Goal: Task Accomplishment & Management: Use online tool/utility

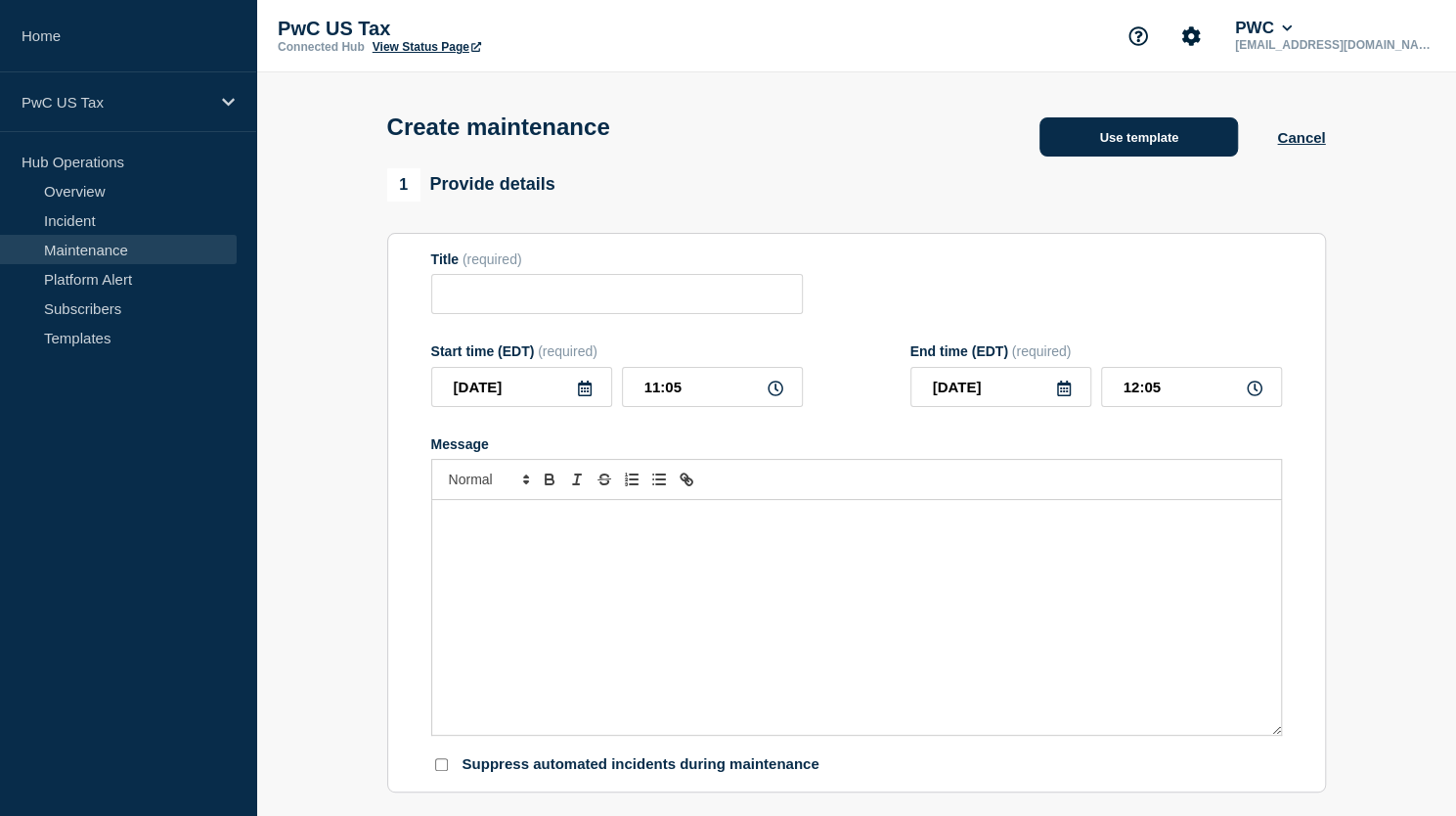
click at [1146, 149] on button "Use template" at bounding box center [1139, 136] width 199 height 39
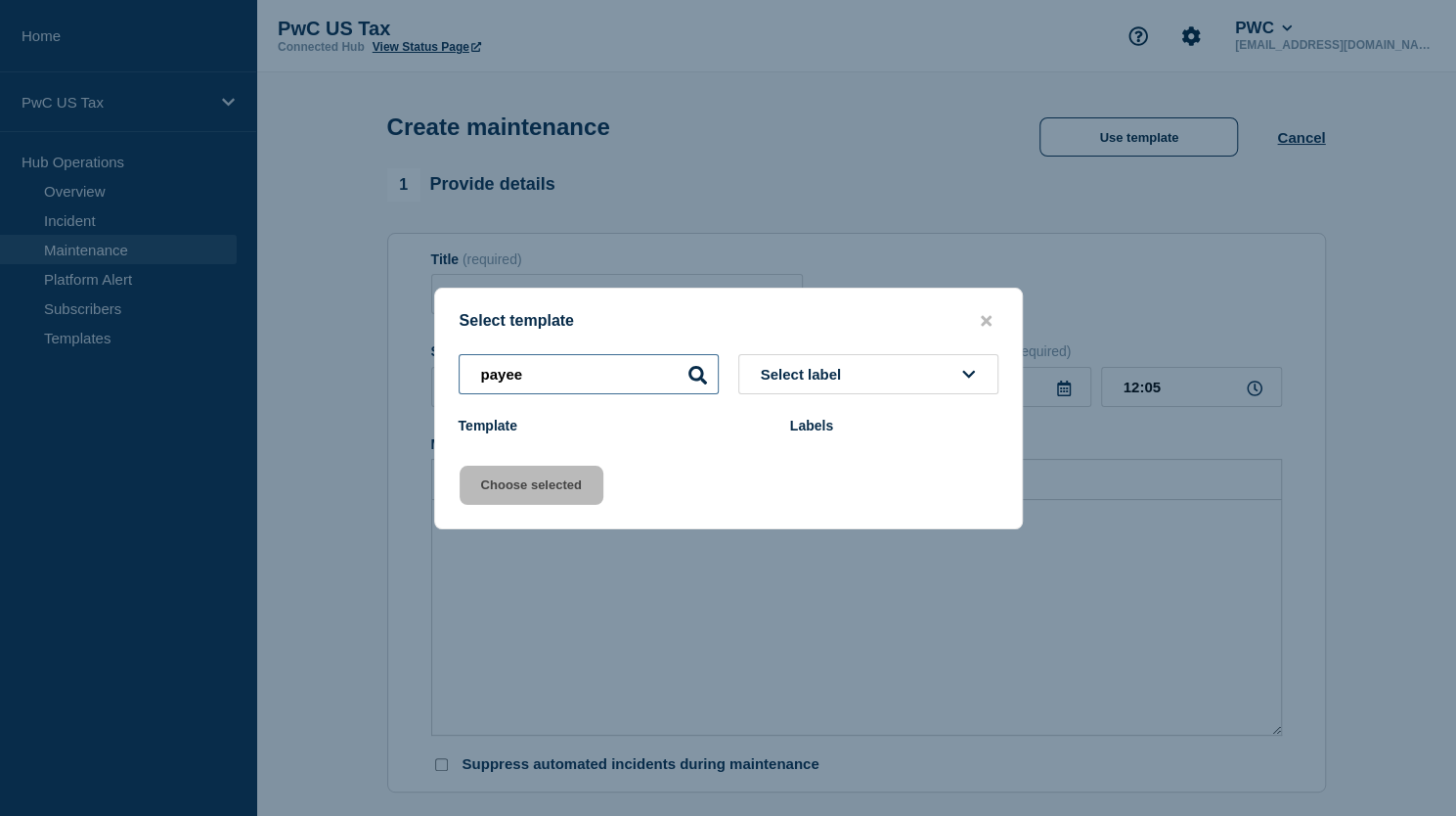
drag, startPoint x: 616, startPoint y: 377, endPoint x: 420, endPoint y: 365, distance: 196.4
click at [420, 365] on div "Select template payee Select label Template Labels Choose selected" at bounding box center [728, 408] width 1456 height 816
type input "G"
type input "a"
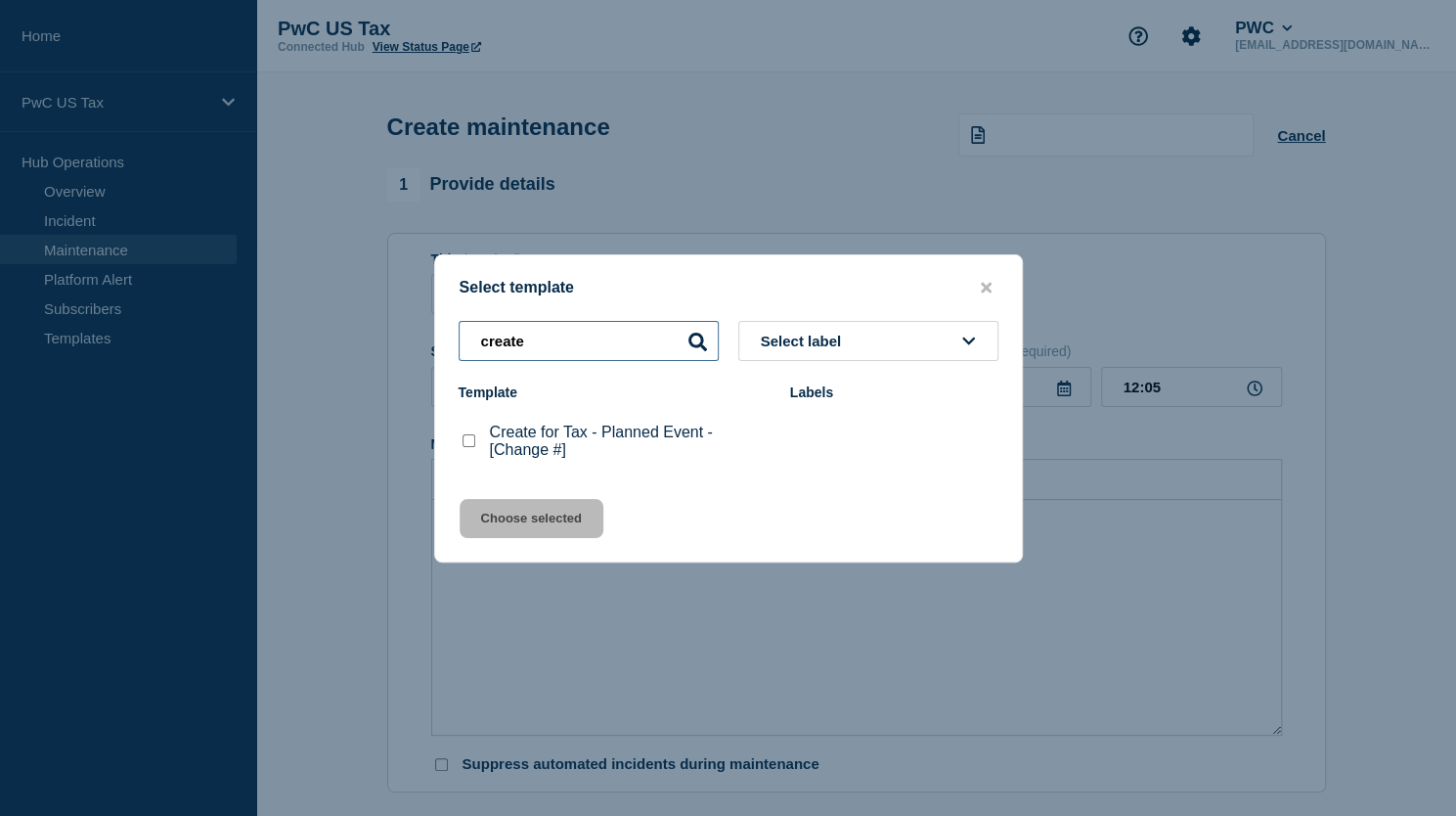
type input "create"
click at [467, 442] on checkbox"] "Create for Tax - Planned Event - [Change #] checkbox" at bounding box center [468, 441] width 13 height 13
checkbox checkbox"] "true"
click at [874, 335] on button "Select label" at bounding box center [868, 341] width 261 height 40
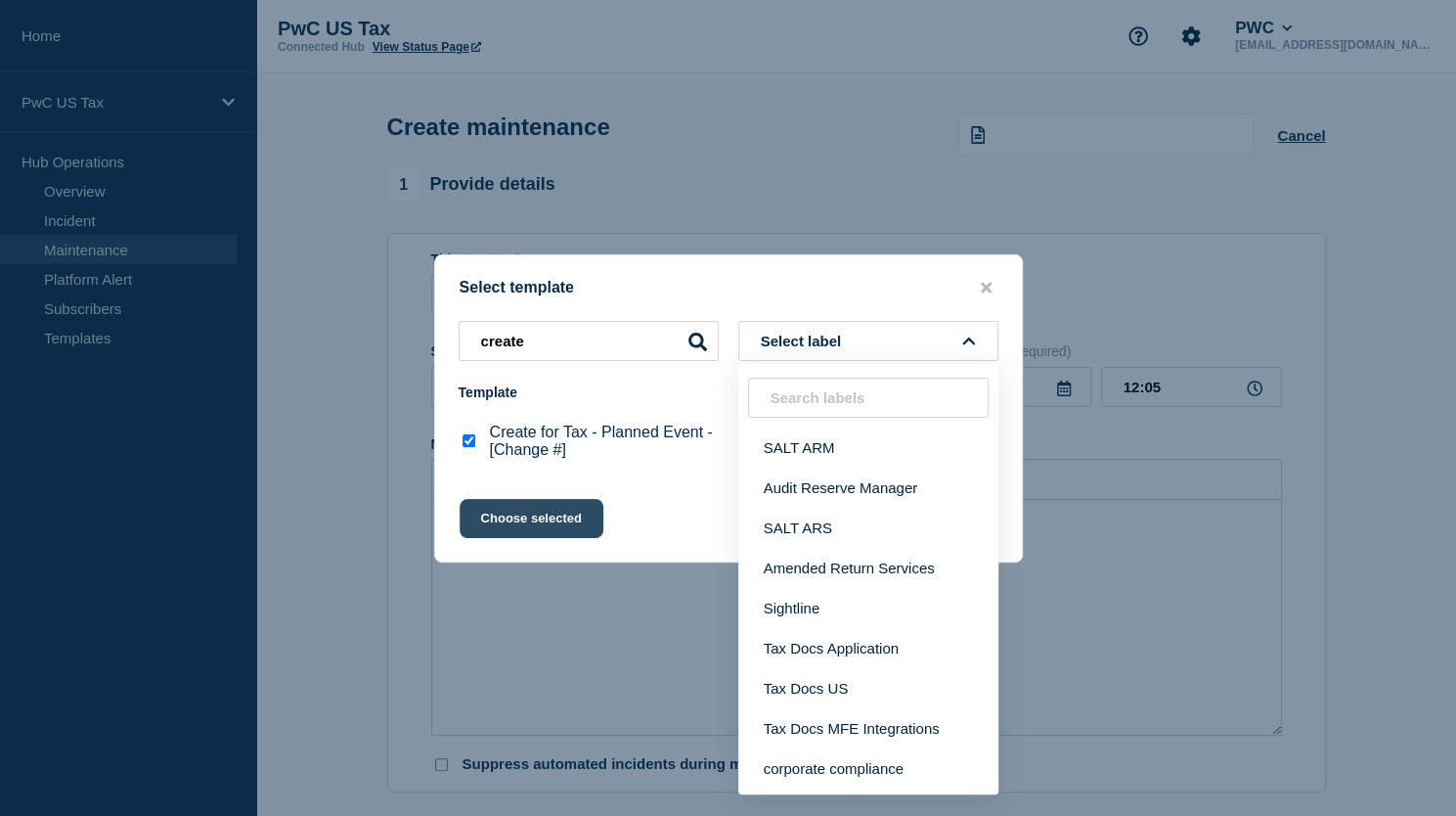
click at [494, 510] on button "Choose selected" at bounding box center [531, 518] width 144 height 39
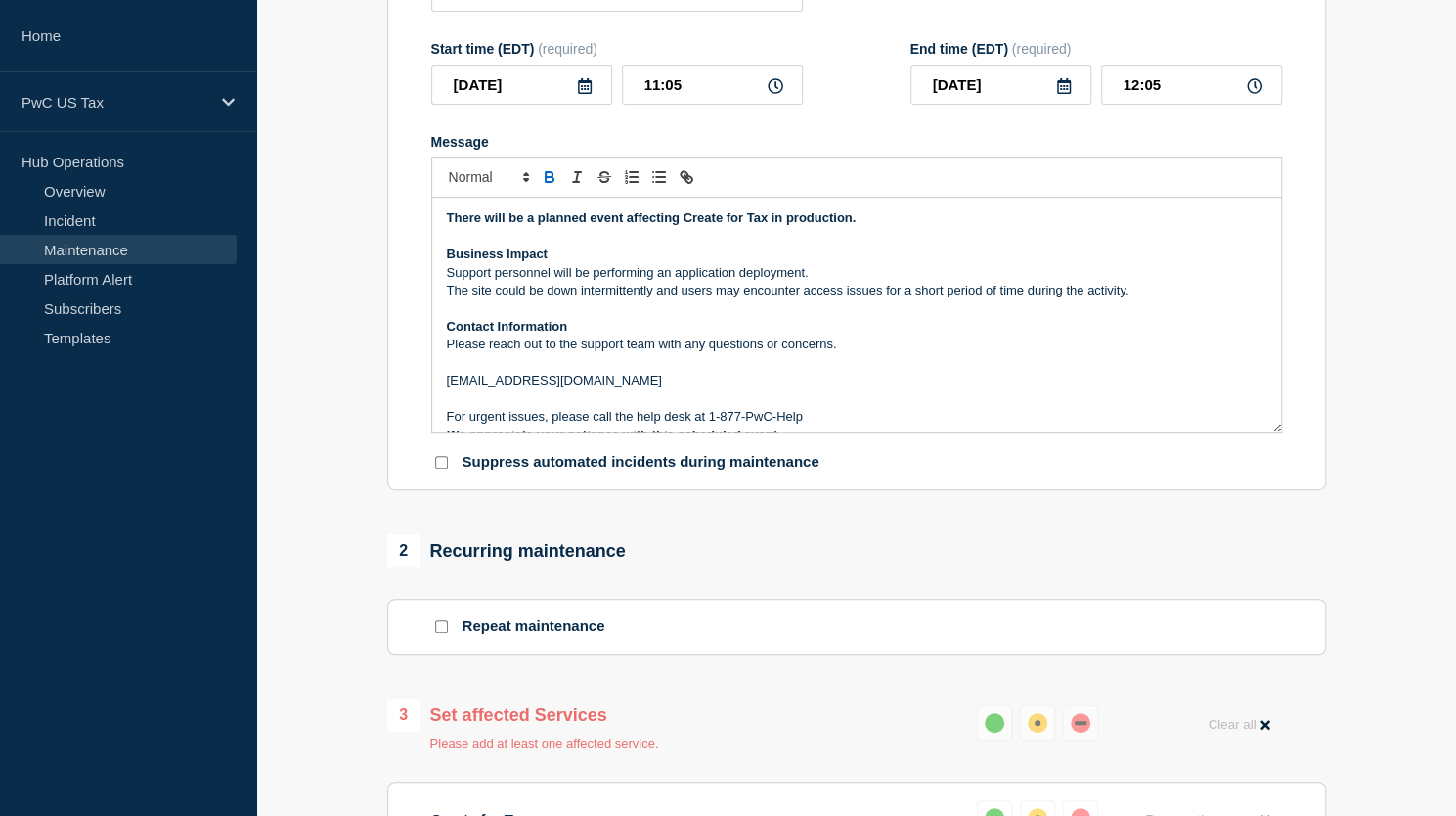
scroll to position [490, 0]
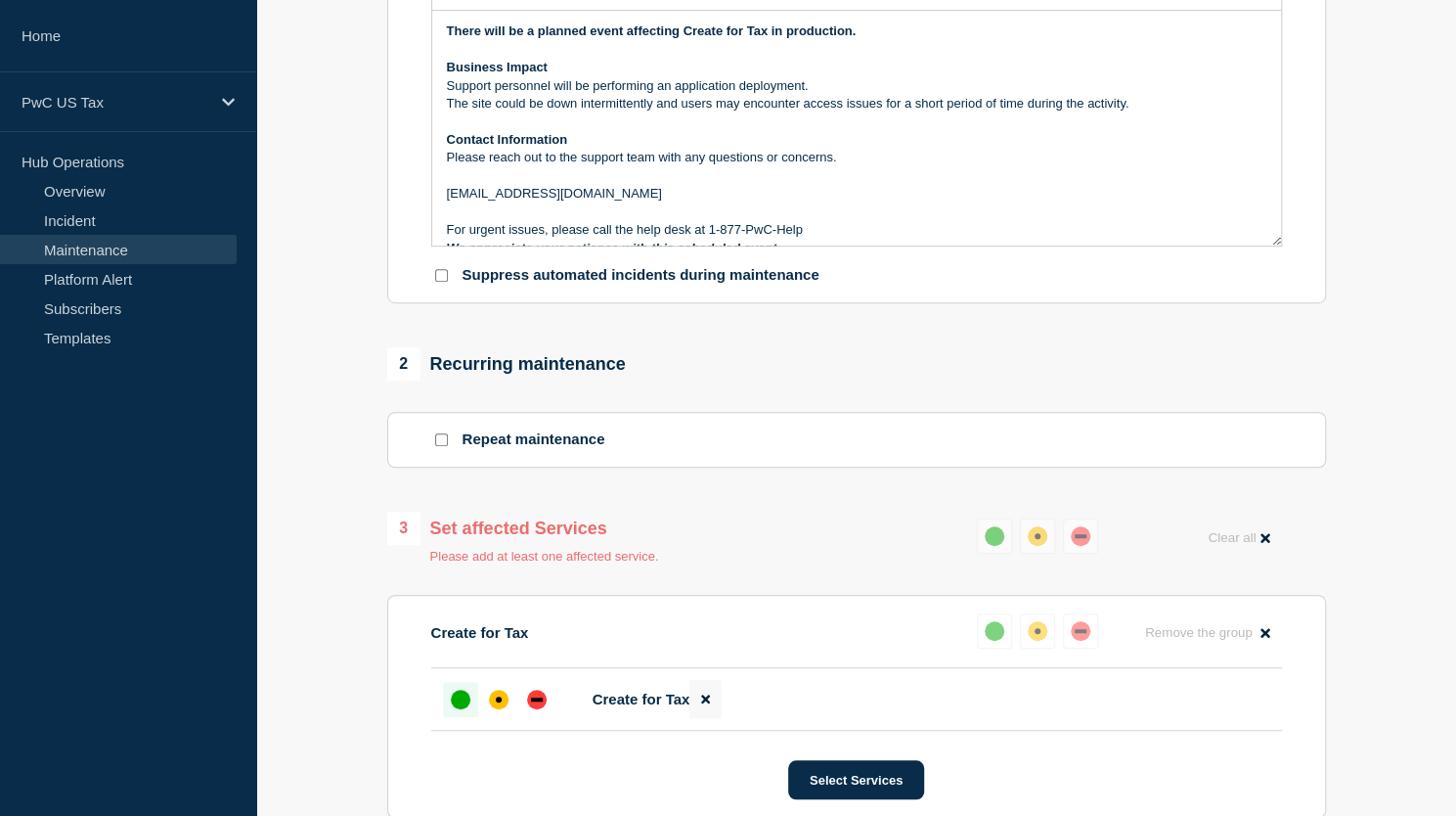
click at [708, 701] on icon at bounding box center [705, 700] width 9 height 9
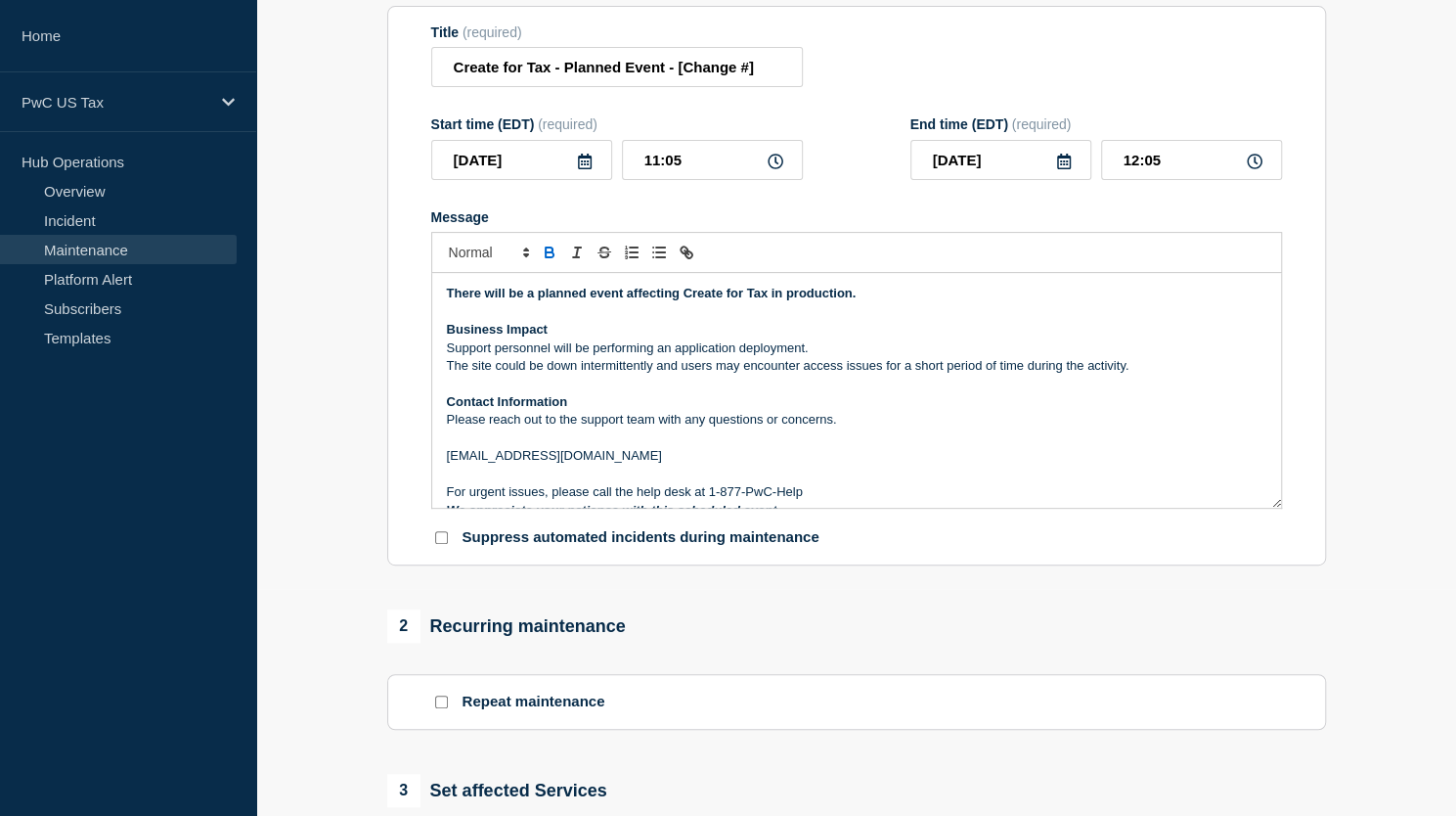
scroll to position [0, 0]
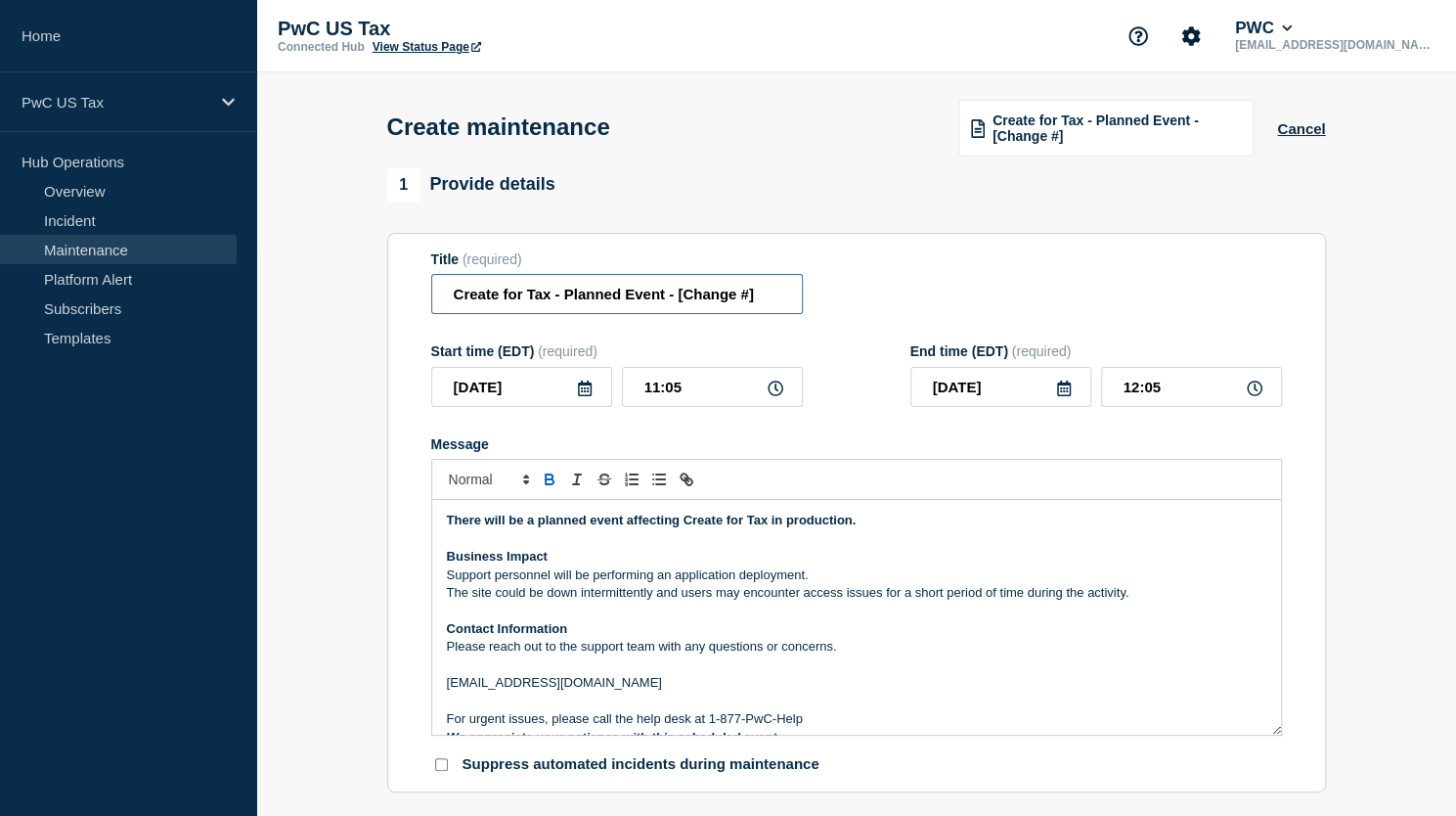
drag, startPoint x: 548, startPoint y: 300, endPoint x: 420, endPoint y: 304, distance: 128.1
click at [420, 304] on section "Title (required) Create for Tax - Planned Event - [Change #] Start time (EDT) (…" at bounding box center [856, 512] width 939 height 560
paste input "Payee Tax Reporting"
drag, startPoint x: 724, startPoint y: 302, endPoint x: 852, endPoint y: 297, distance: 128.1
click at [852, 297] on div "Title (required) Payee Tax Reporting - Planned Event - [Change #]" at bounding box center [857, 284] width 851 height 64
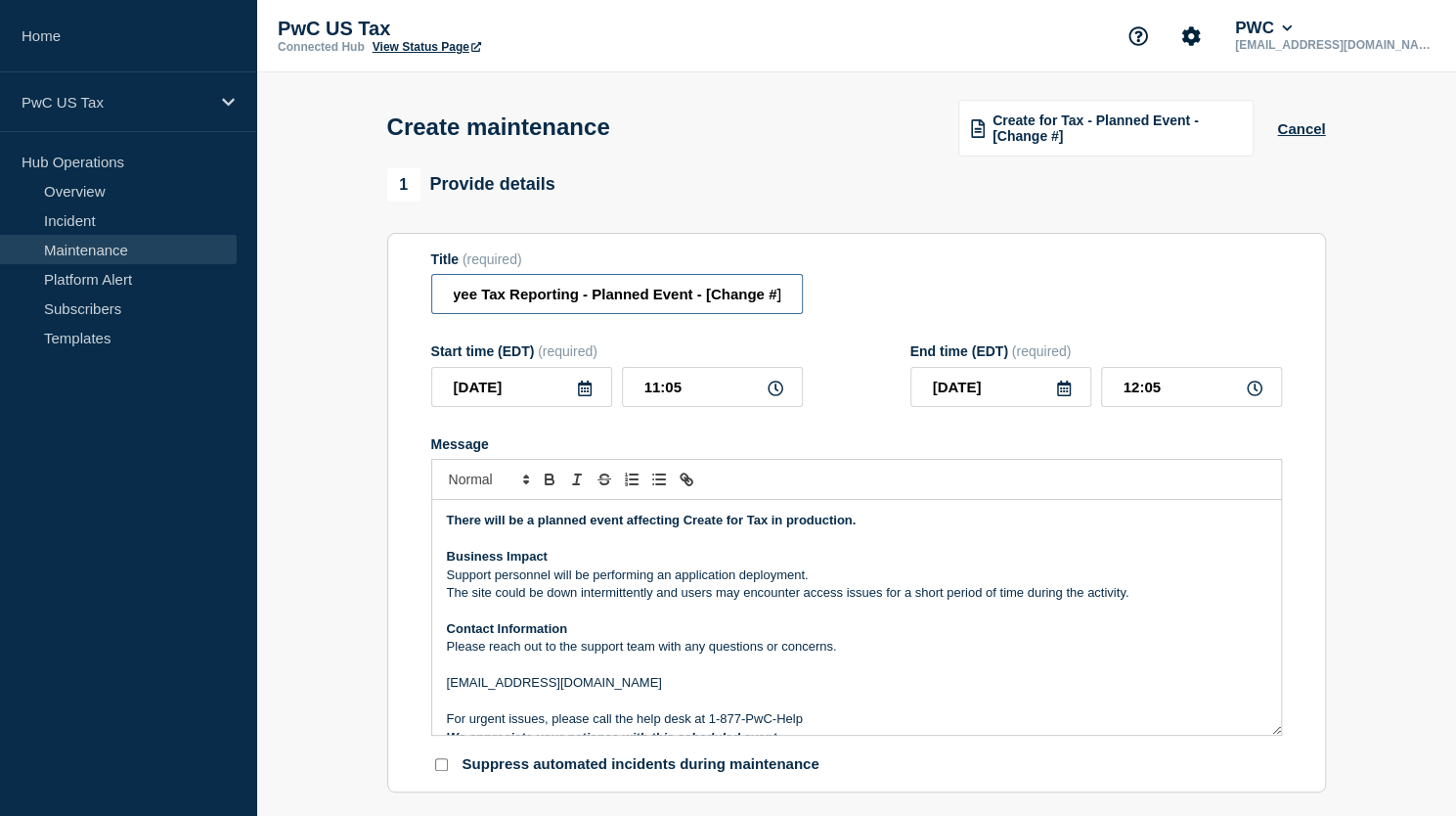
paste input "CHG1535545"
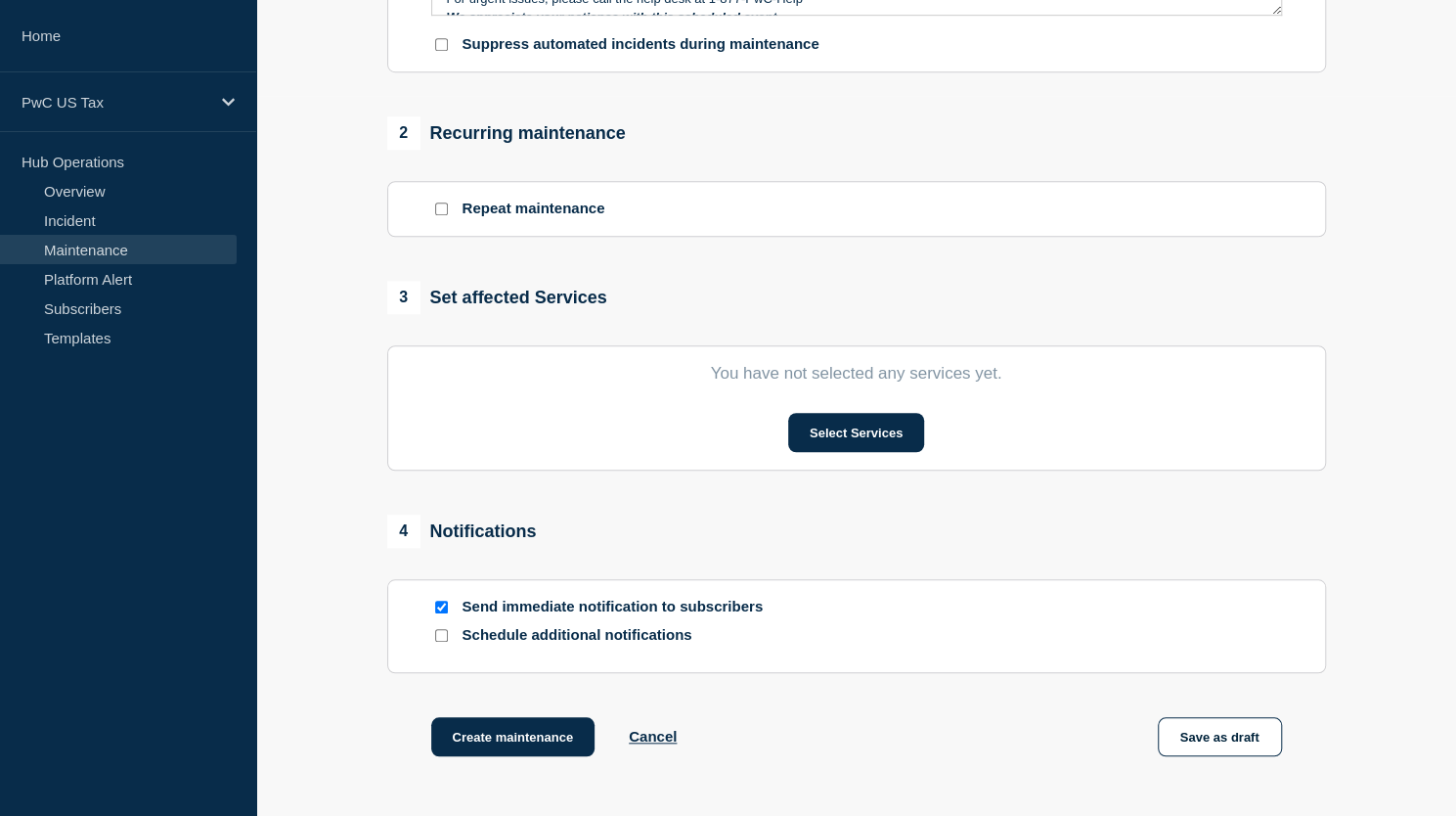
scroll to position [783, 0]
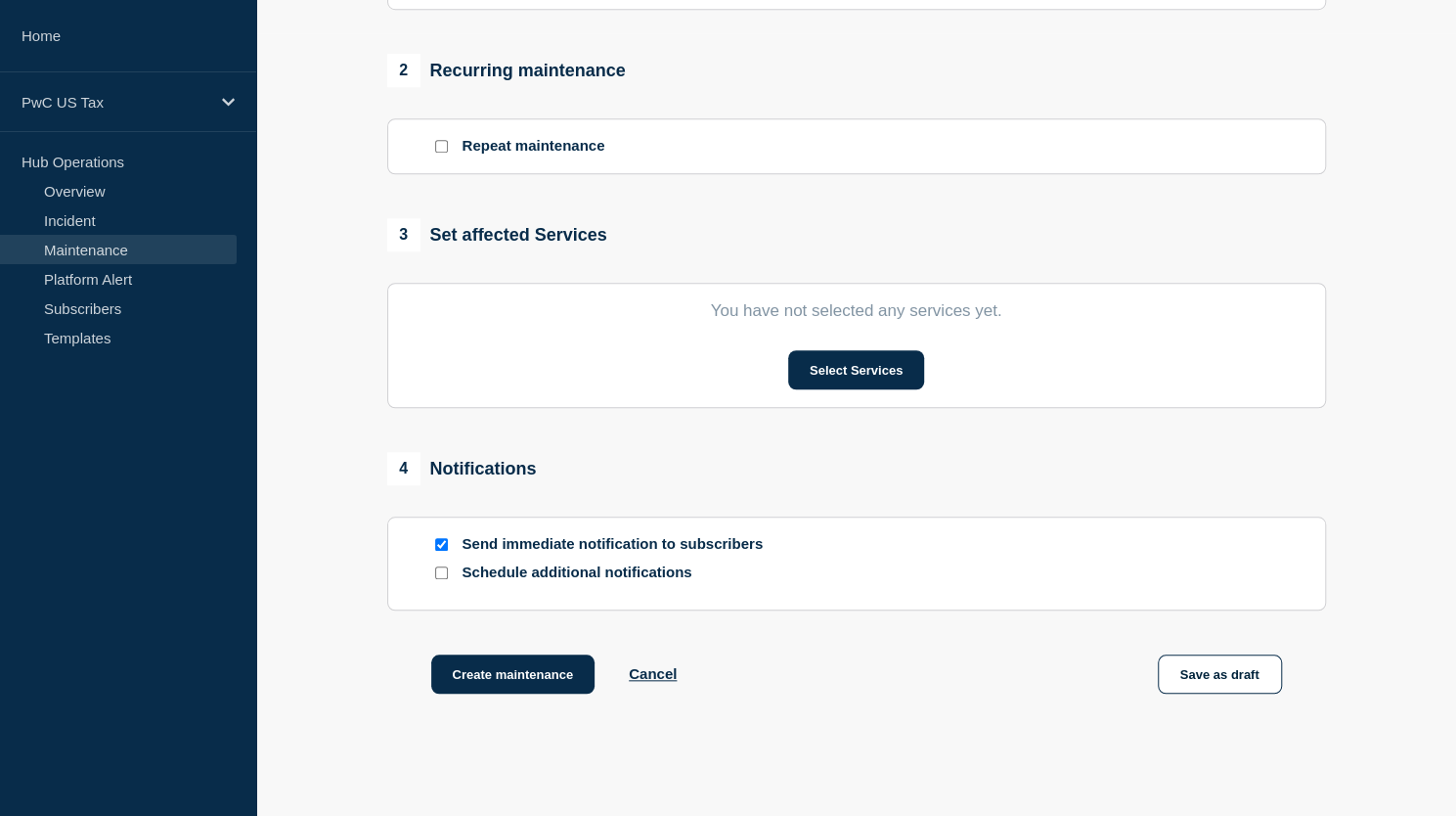
type input "Payee Tax Reporting - Planned Event - CHG1535545"
click at [439, 547] on input "Send immediate notification to subscribers" at bounding box center [442, 544] width 13 height 13
checkbox input "false"
click at [839, 374] on button "Select Services" at bounding box center [856, 369] width 136 height 39
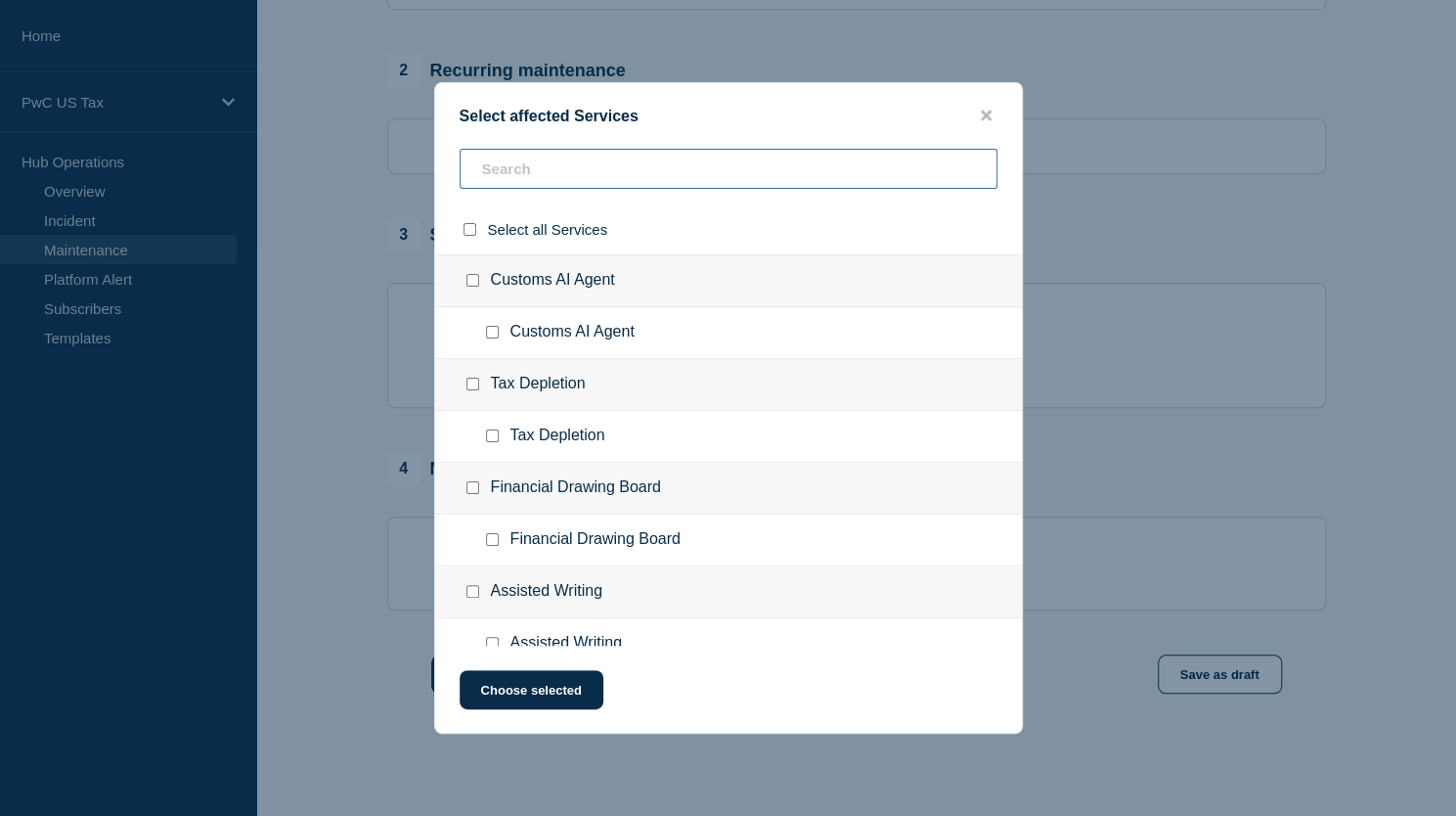
click at [558, 186] on input "text" at bounding box center [728, 168] width 538 height 40
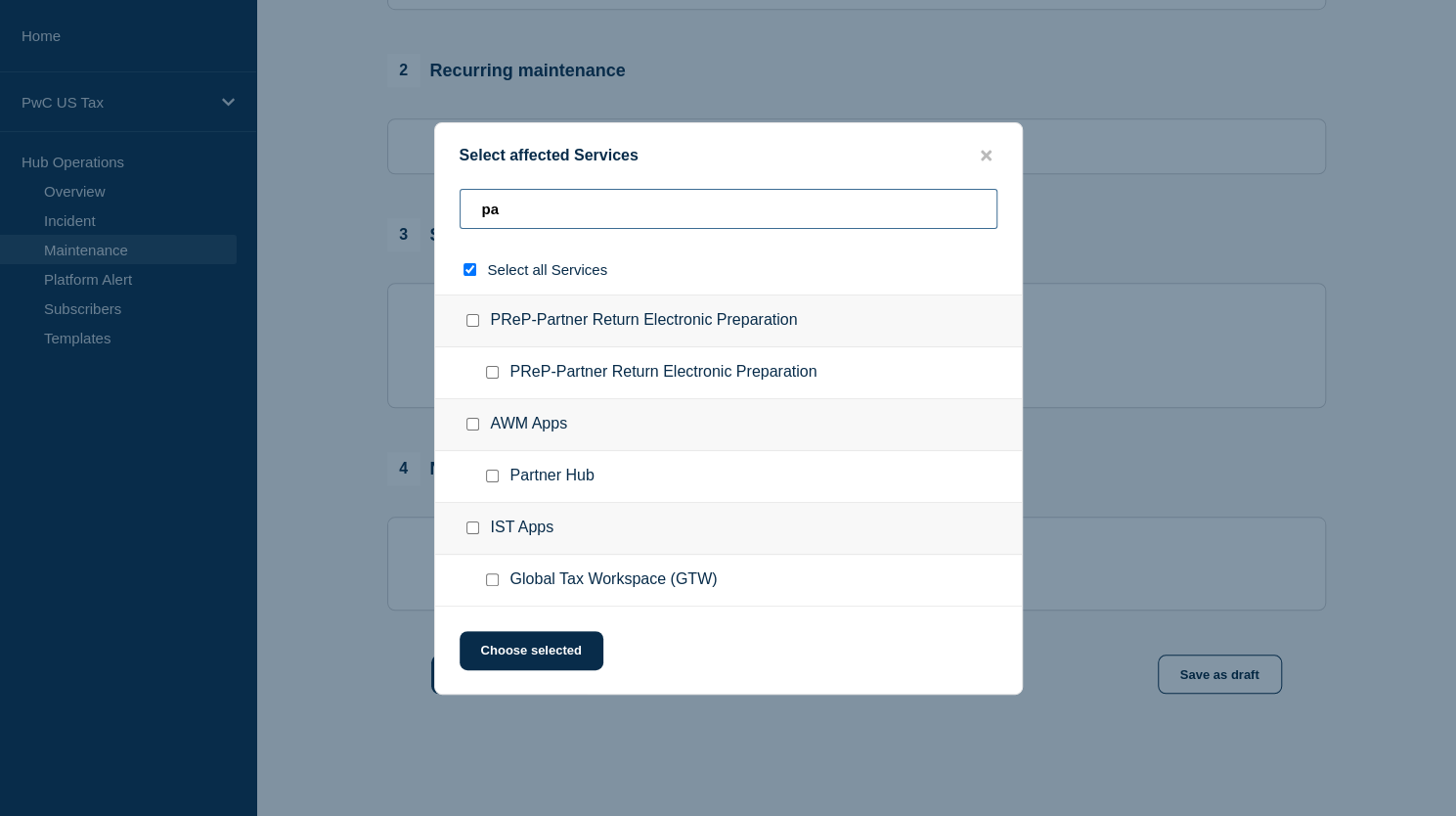
type input "pay"
checkbox input "true"
type input "pa"
checkbox input "false"
type input "p"
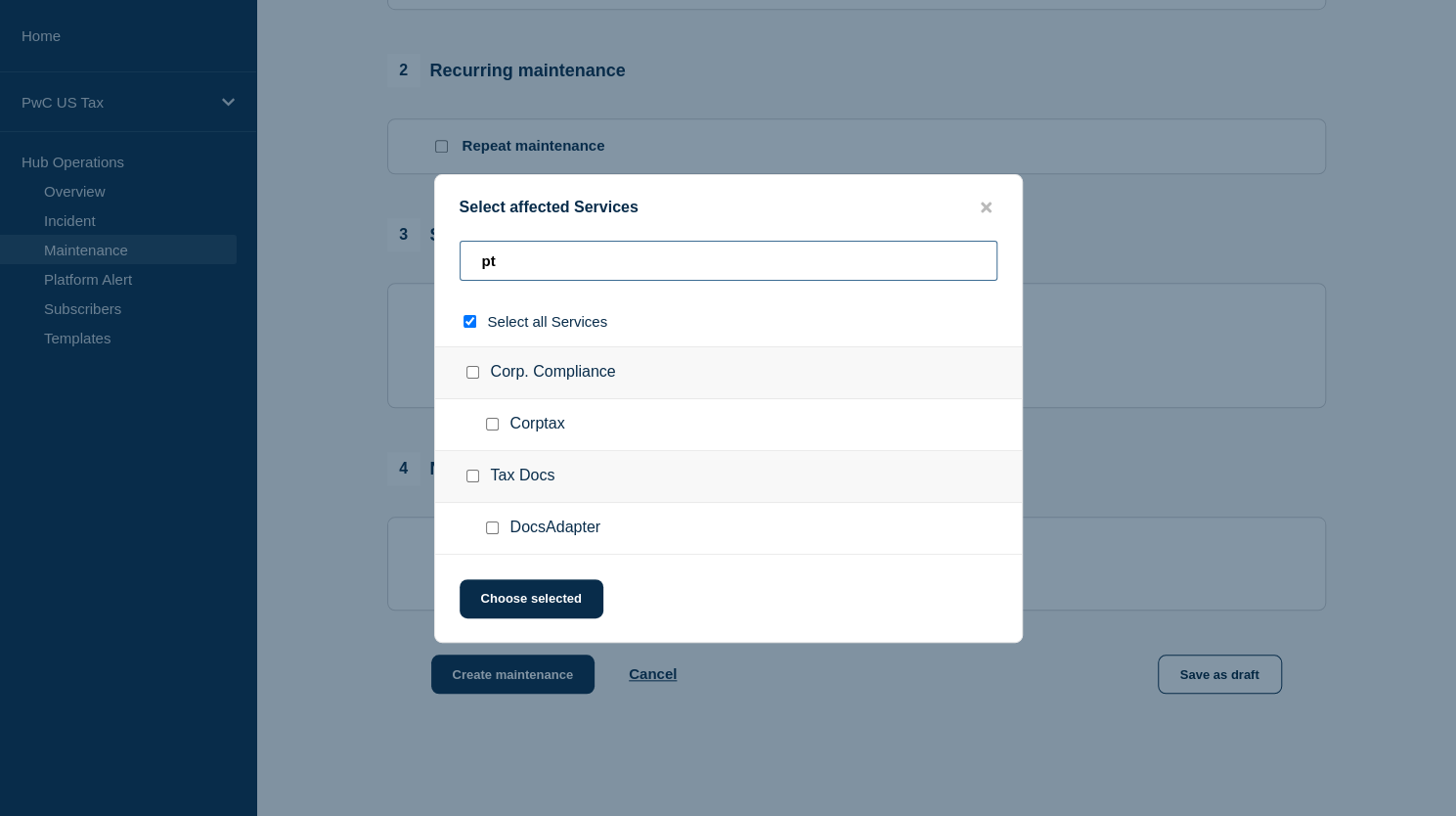
type input "ptr"
checkbox input "true"
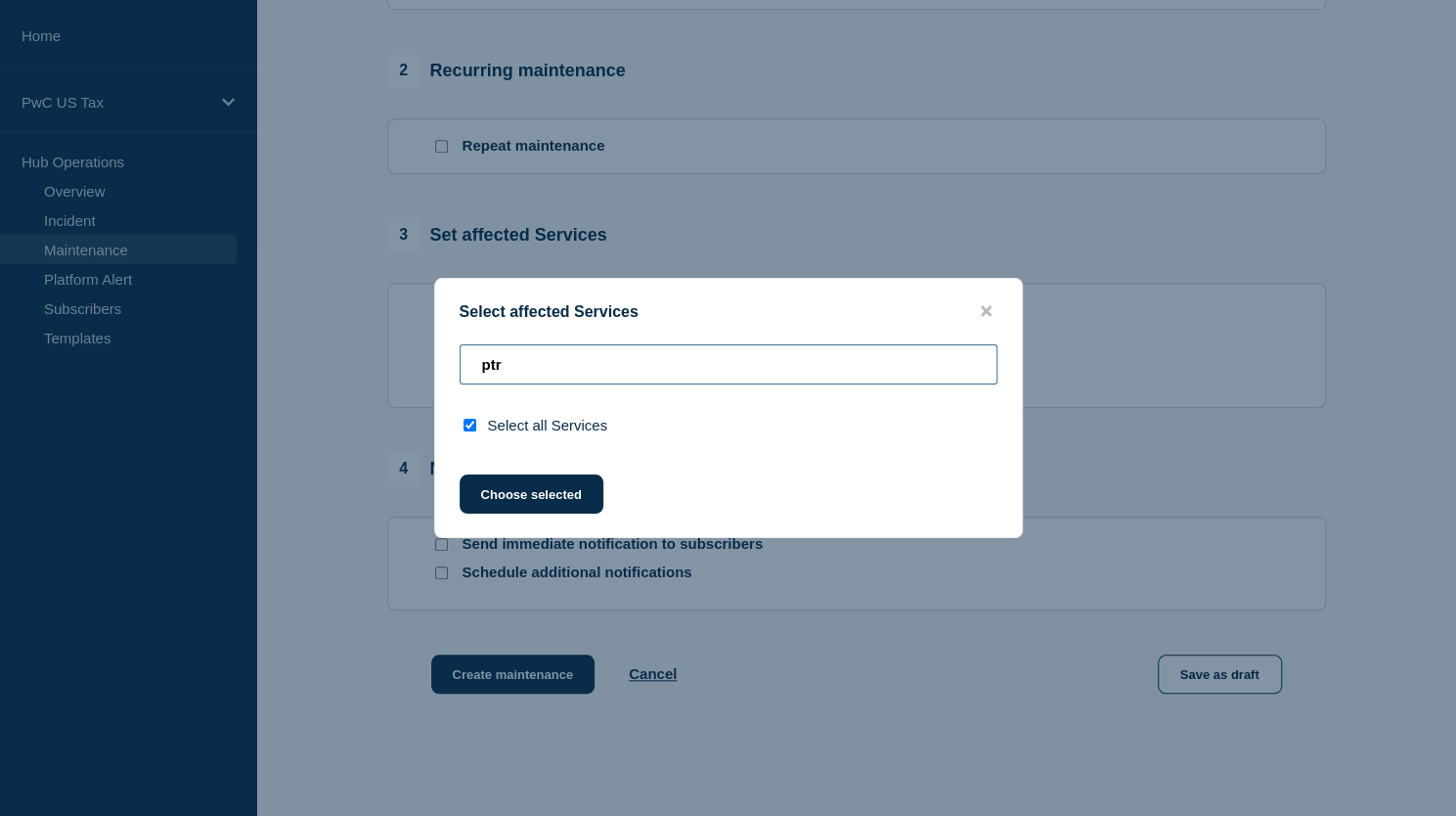
type input "ptr"
click at [992, 316] on button "close button" at bounding box center [986, 311] width 23 height 19
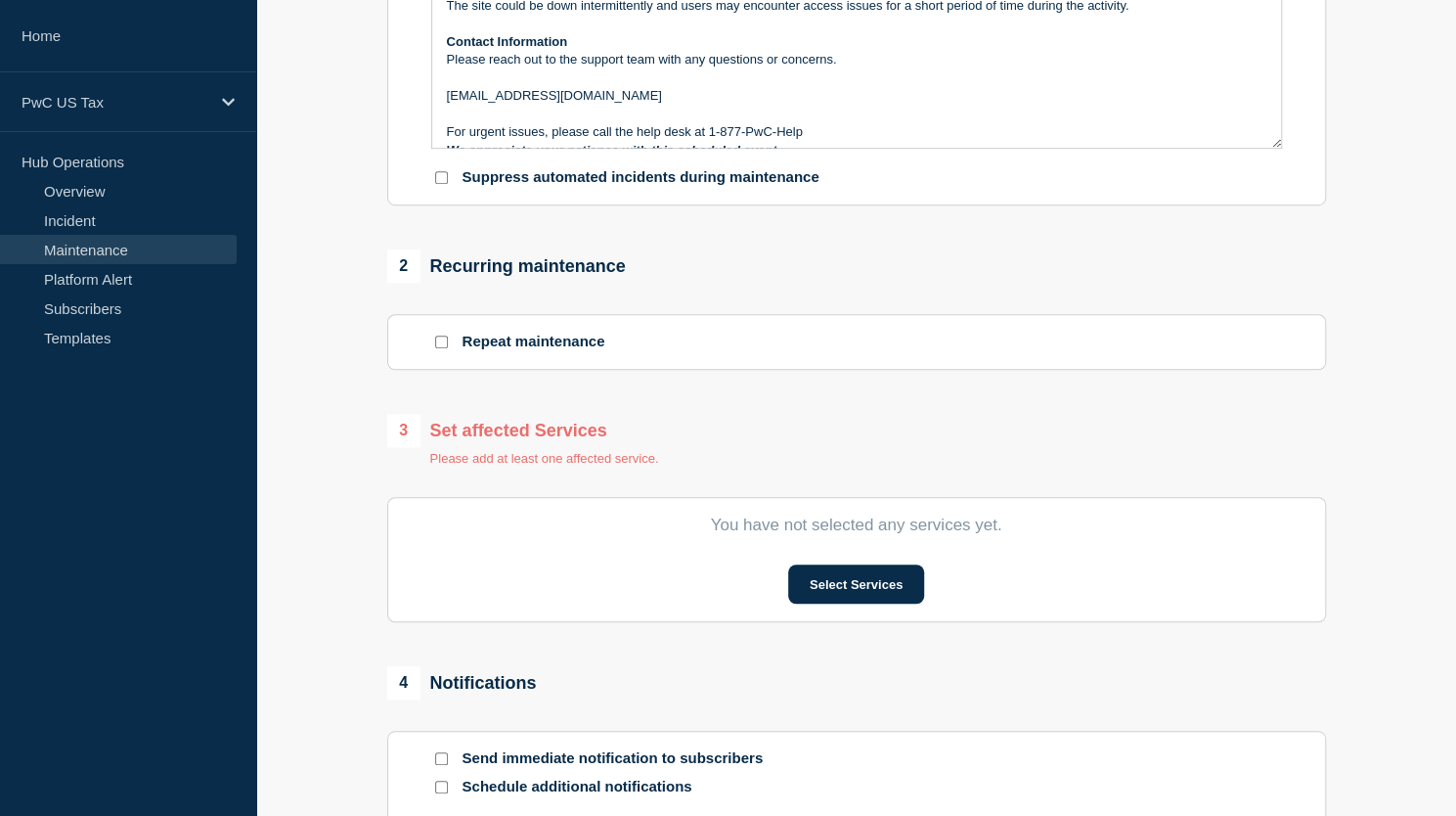
scroll to position [908, 0]
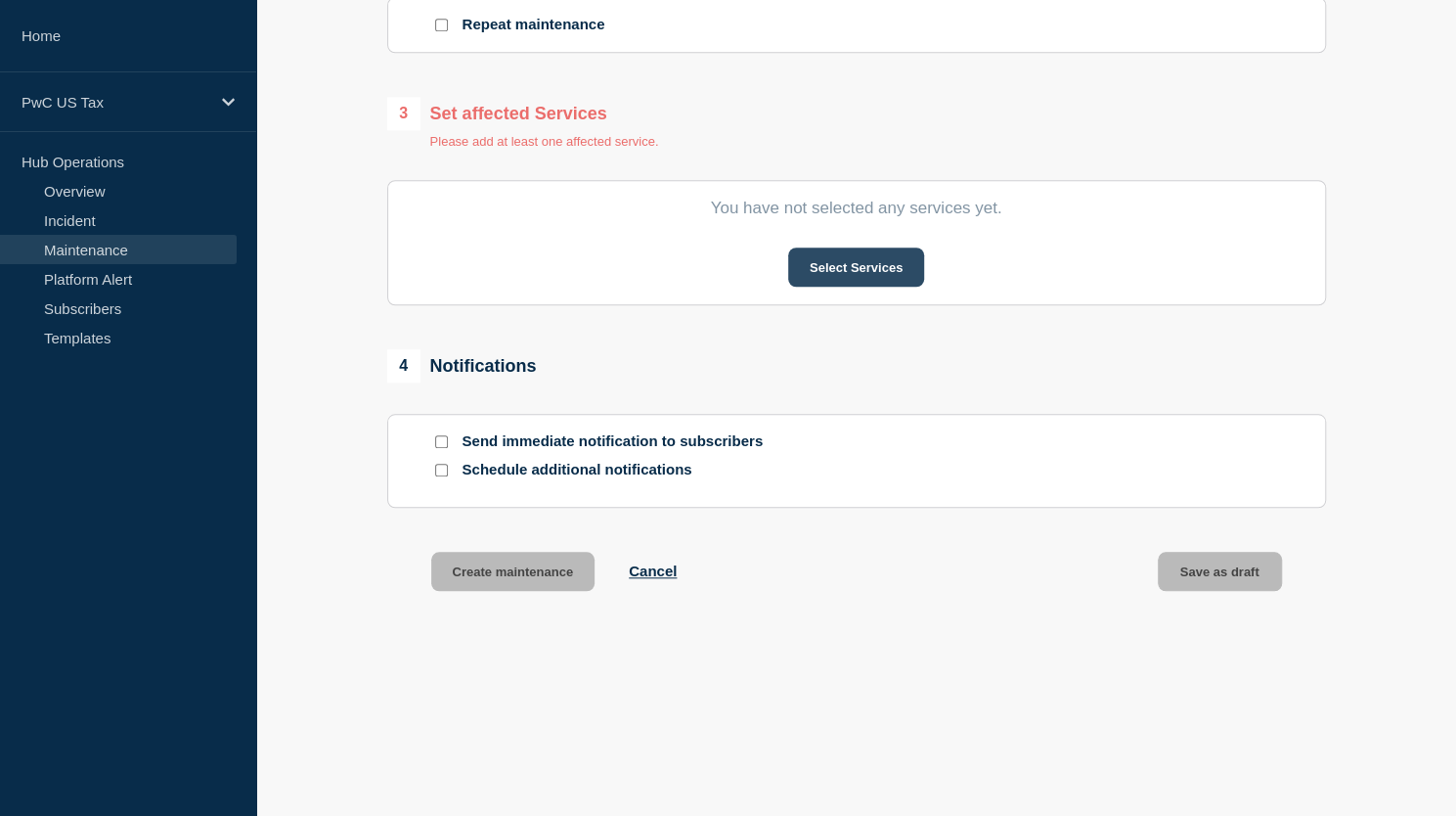
click at [898, 276] on button "Select Services" at bounding box center [856, 267] width 136 height 39
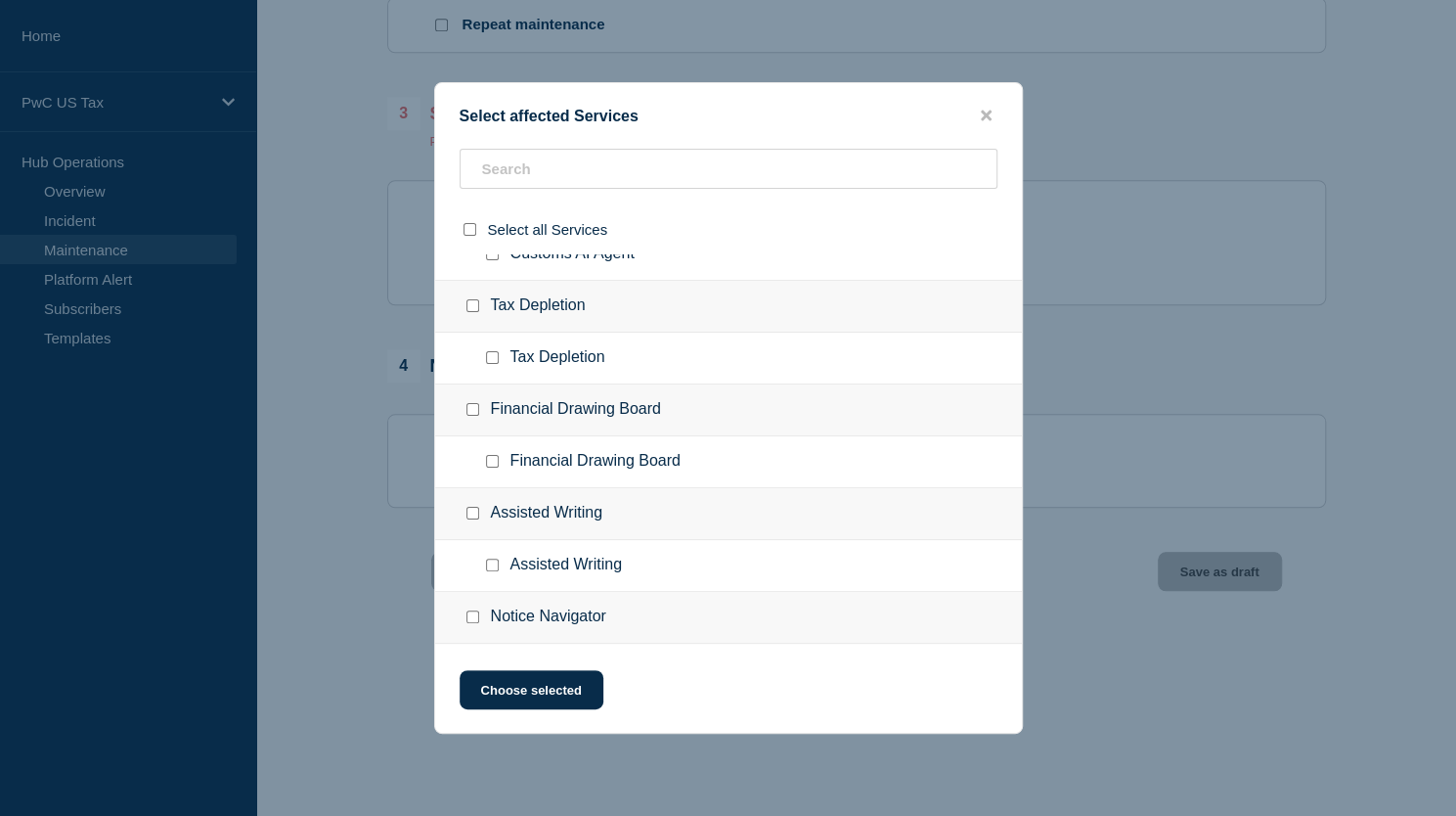
scroll to position [0, 0]
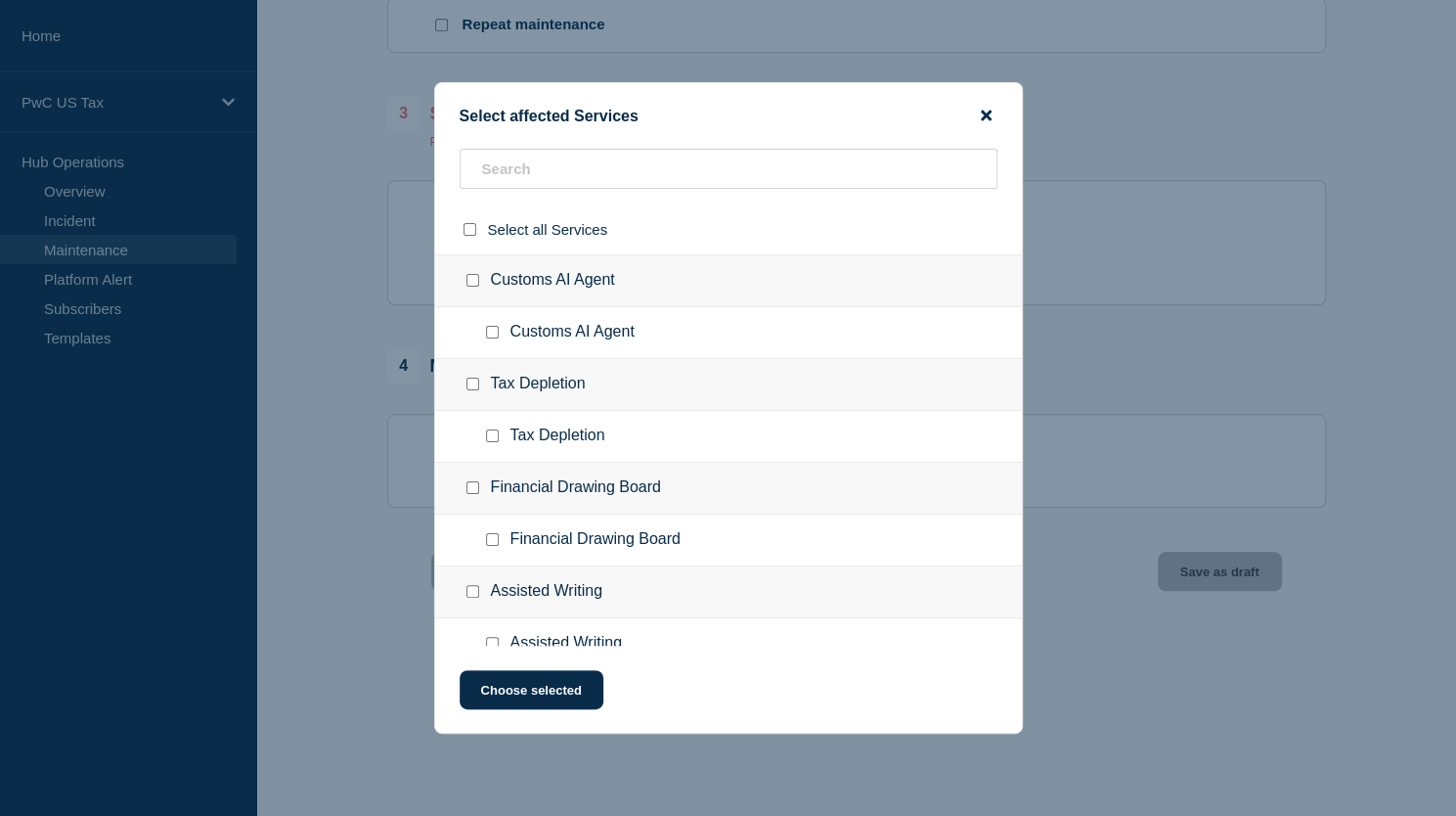
click at [989, 120] on icon "close button" at bounding box center [986, 115] width 11 height 16
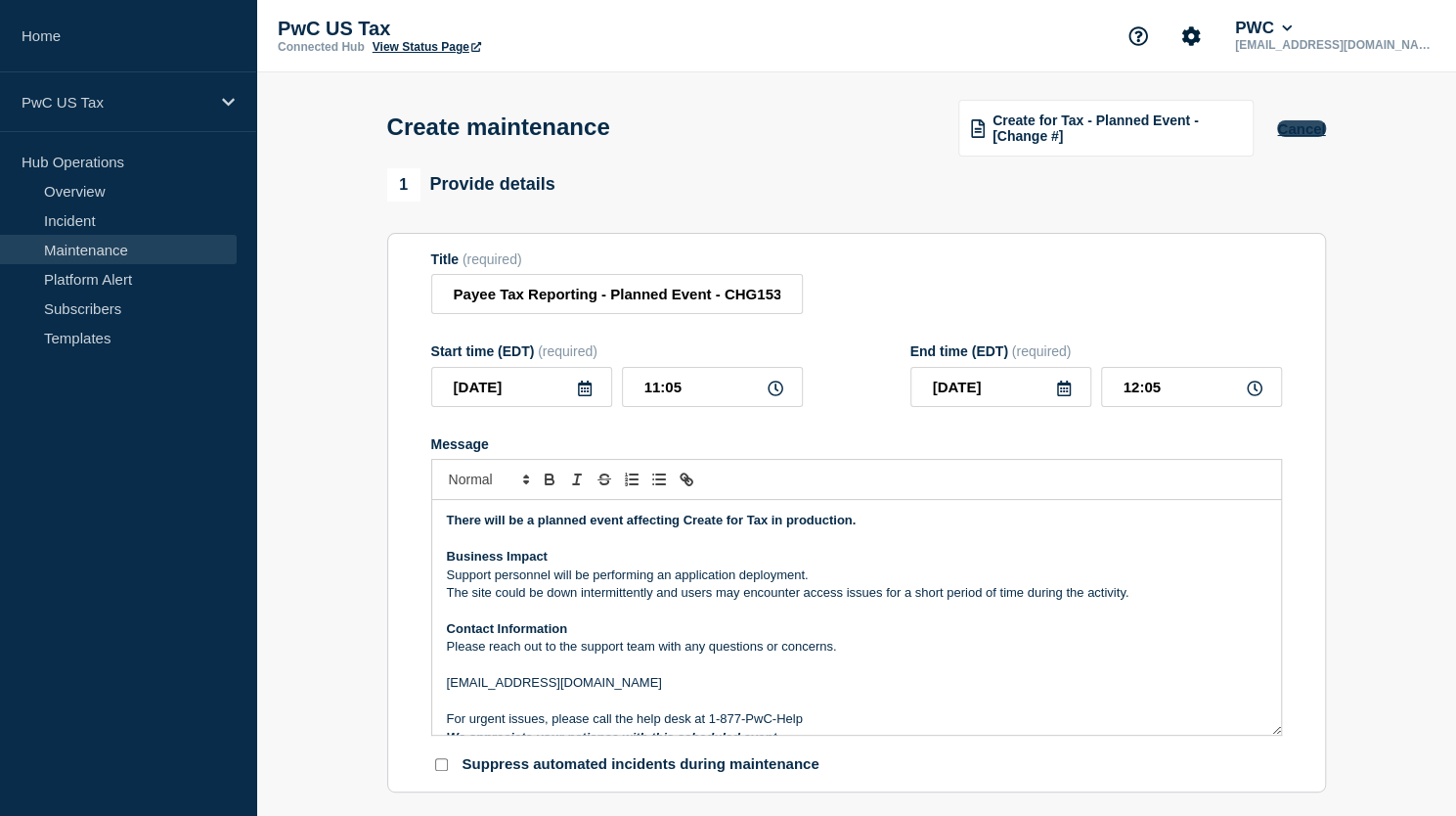
click at [1305, 136] on button "Cancel" at bounding box center [1301, 128] width 48 height 17
